Goal: Task Accomplishment & Management: Manage account settings

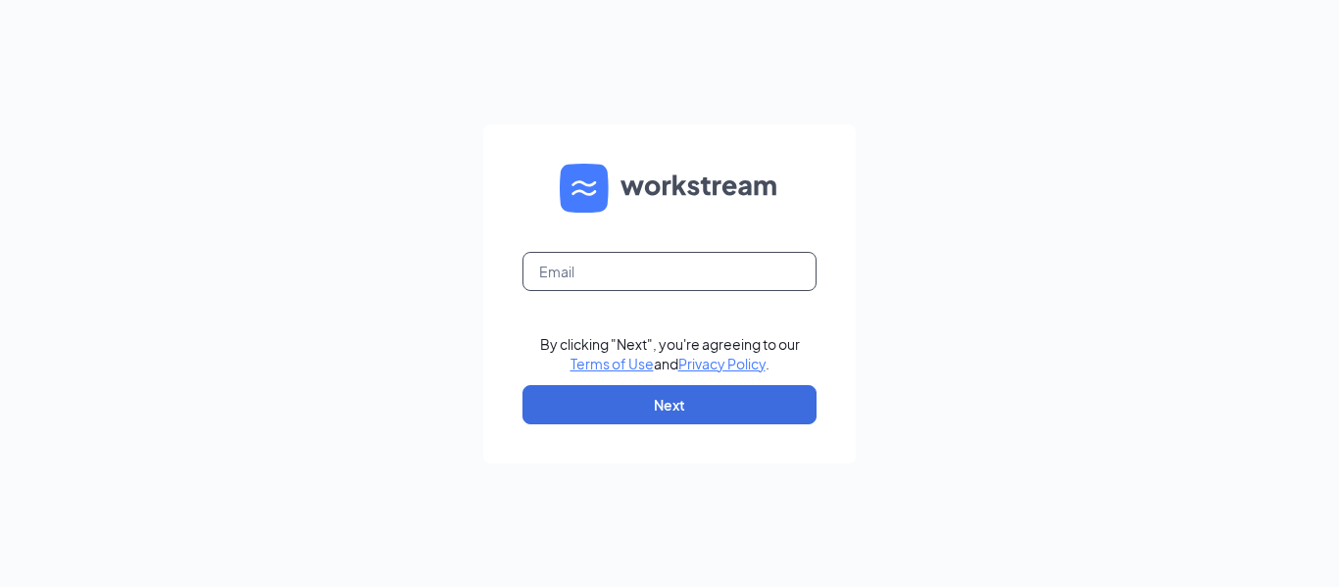
click at [582, 271] on input "text" at bounding box center [670, 271] width 294 height 39
type input "[EMAIL_ADDRESS][DOMAIN_NAME]"
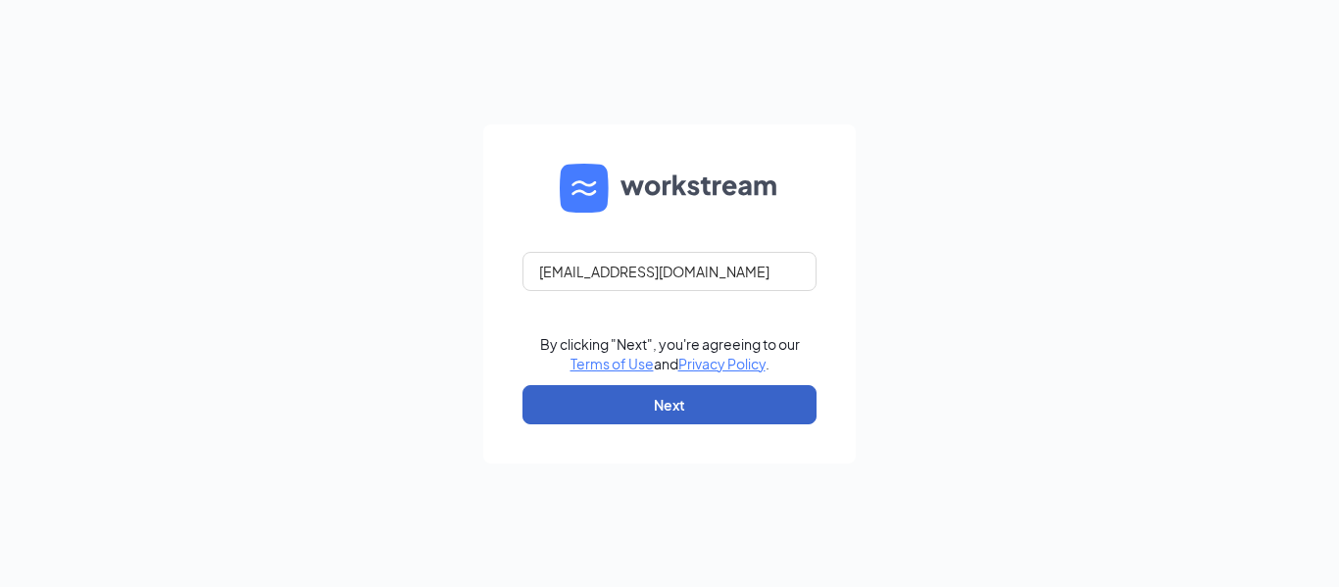
click at [637, 410] on button "Next" at bounding box center [670, 404] width 294 height 39
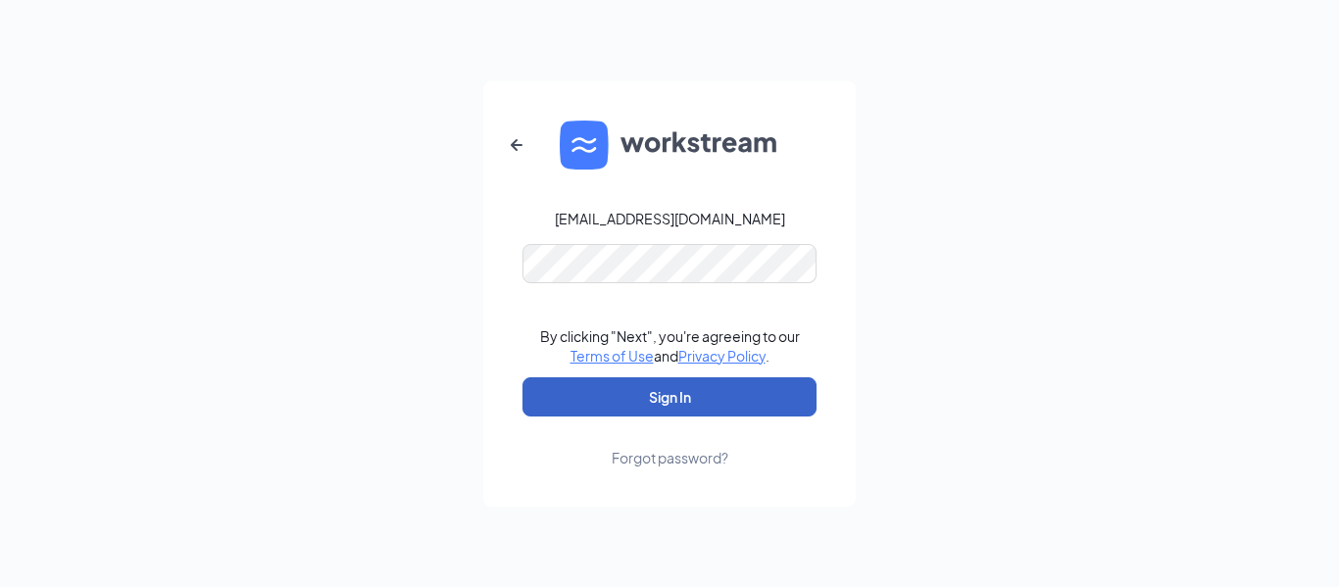
click at [647, 395] on button "Sign In" at bounding box center [670, 396] width 294 height 39
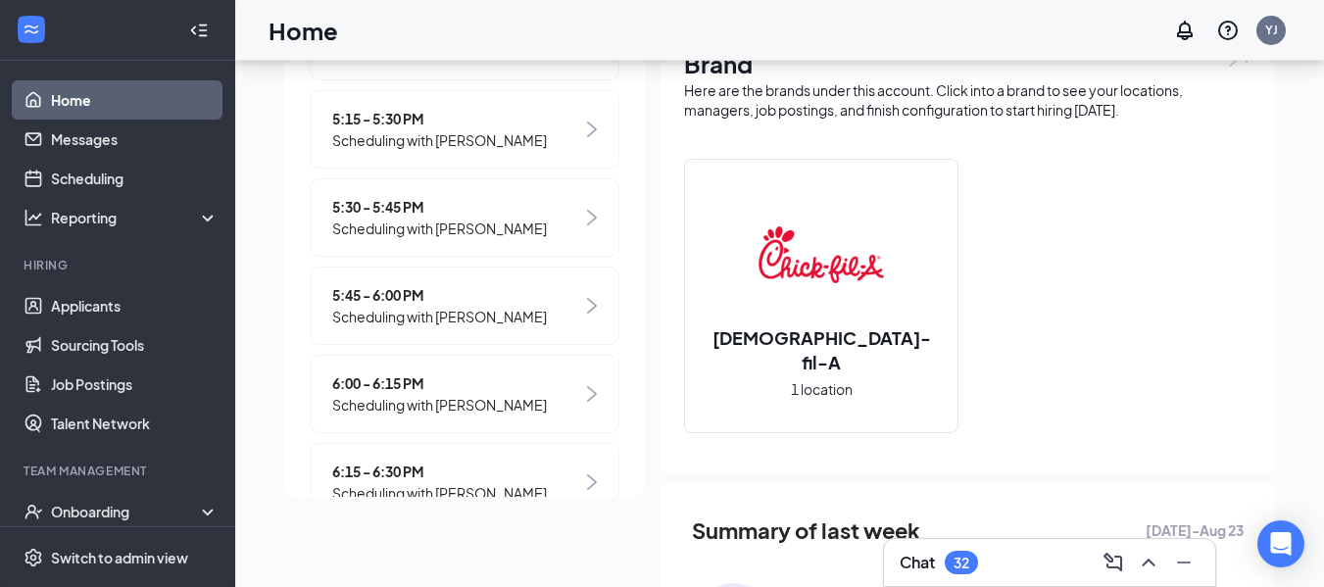
scroll to position [545, 0]
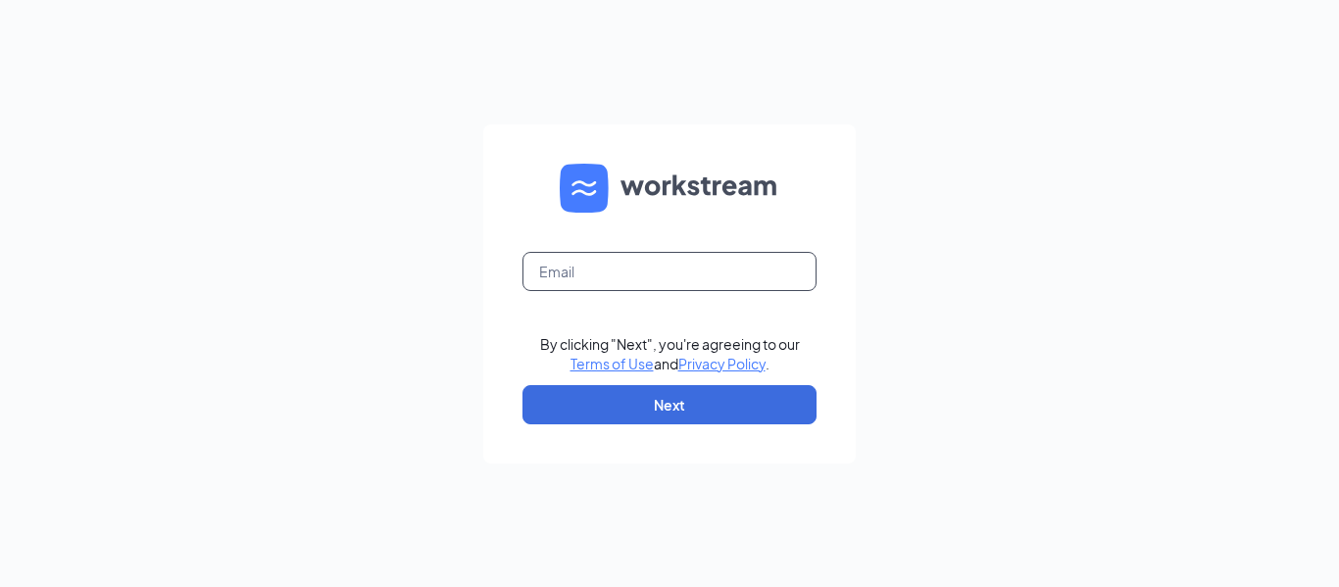
click at [549, 272] on input "text" at bounding box center [670, 271] width 294 height 39
type input "[EMAIL_ADDRESS][DOMAIN_NAME]"
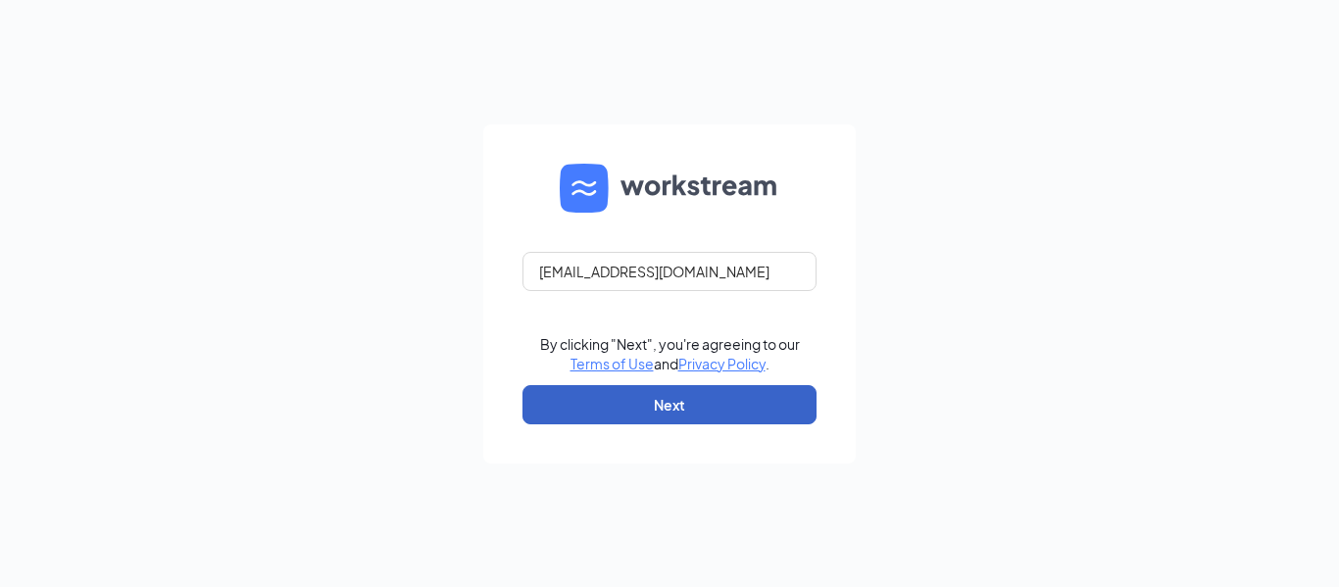
click at [708, 417] on button "Next" at bounding box center [670, 404] width 294 height 39
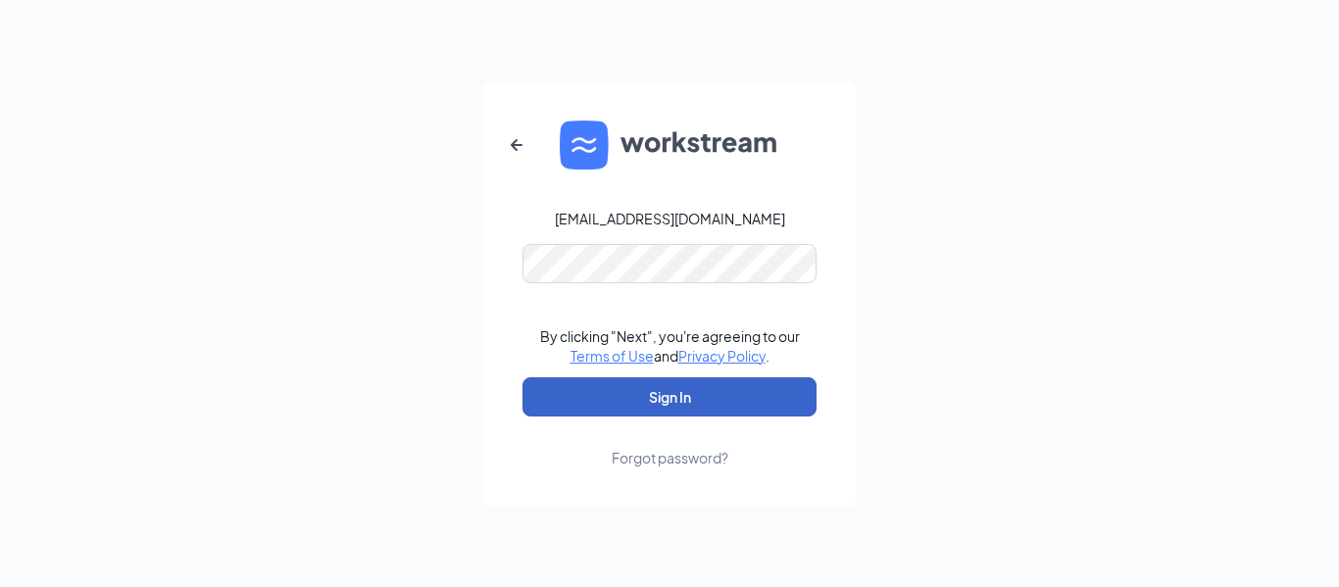
click at [606, 395] on button "Sign In" at bounding box center [670, 396] width 294 height 39
